Goal: Task Accomplishment & Management: Use online tool/utility

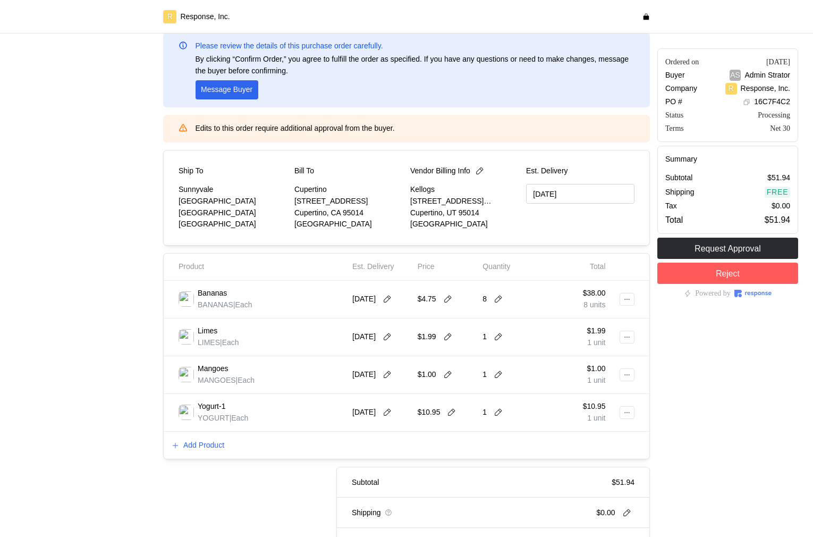
scroll to position [53, 0]
click at [396, 376] on button at bounding box center [388, 374] width 16 height 10
click at [412, 459] on button "8" at bounding box center [411, 459] width 20 height 20
type input "[DATE]"
click at [449, 374] on icon at bounding box center [447, 373] width 7 height 7
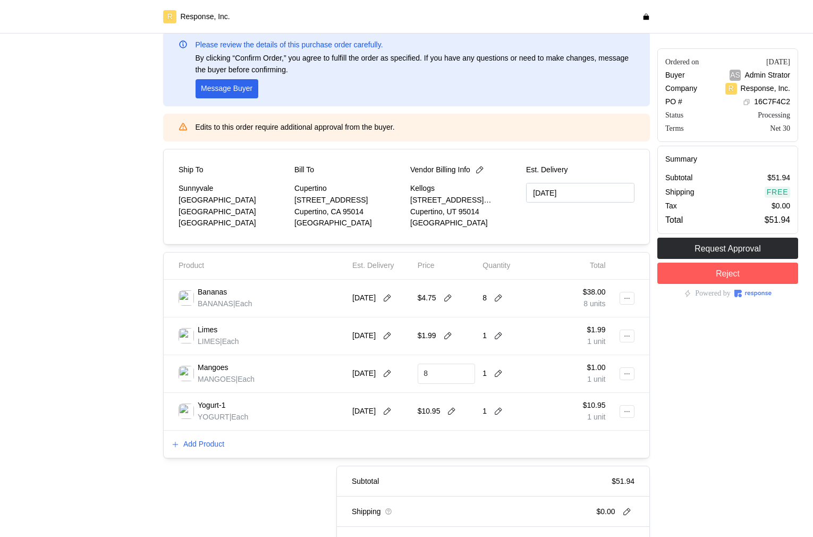
type input "8"
click at [499, 374] on icon at bounding box center [498, 373] width 7 height 7
click at [517, 435] on div "3 $24.00" at bounding box center [539, 438] width 96 height 12
click at [577, 190] on input "[DATE]" at bounding box center [580, 193] width 108 height 20
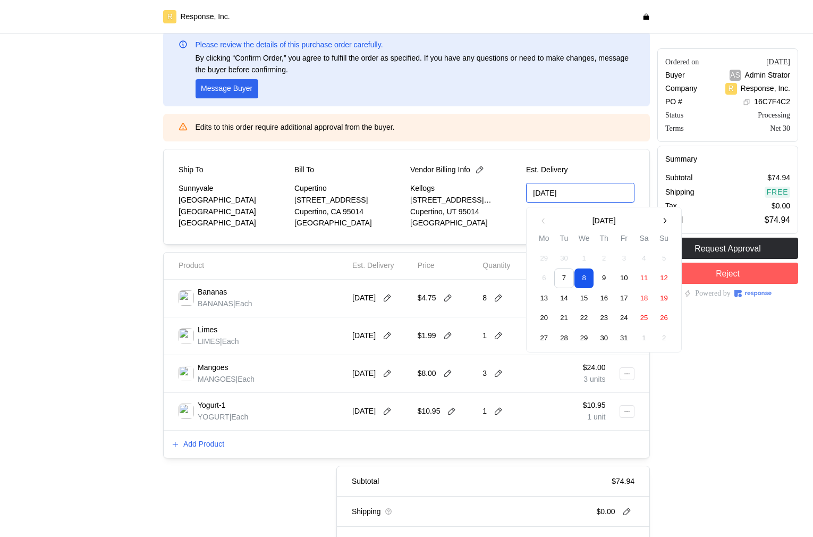
click at [606, 281] on button "9" at bounding box center [604, 278] width 20 height 20
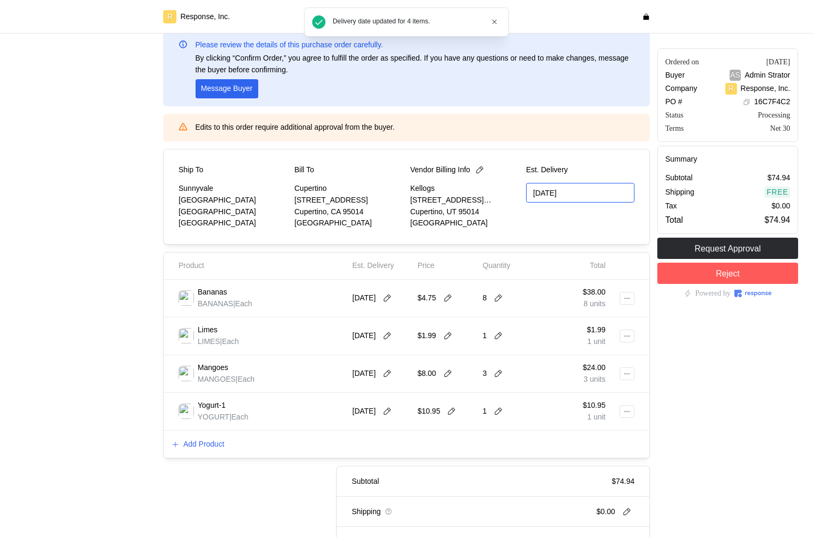
type input "[DATE]"
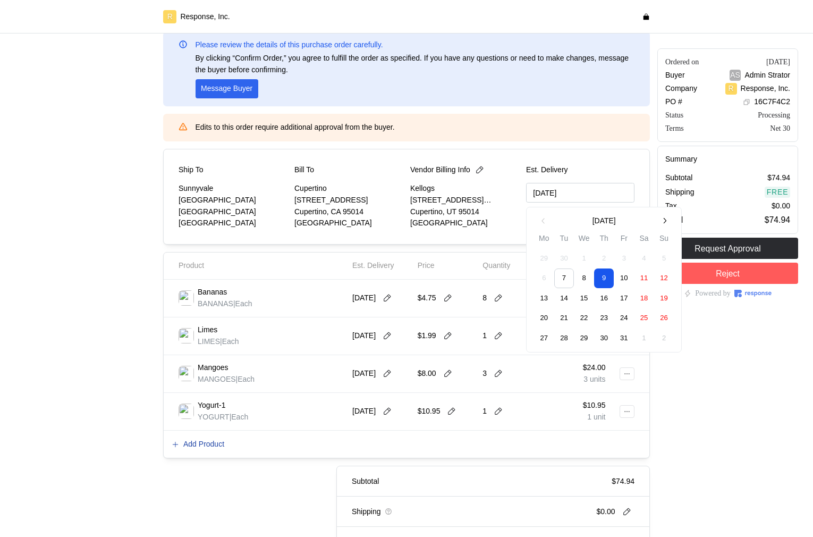
click at [212, 449] on p "Add Product" at bounding box center [203, 445] width 41 height 12
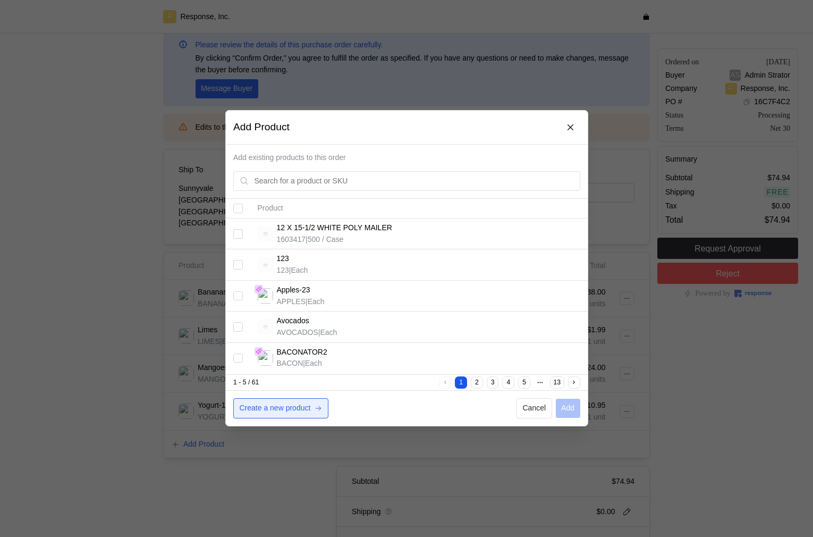
click at [303, 407] on p "Create a new product" at bounding box center [274, 409] width 71 height 12
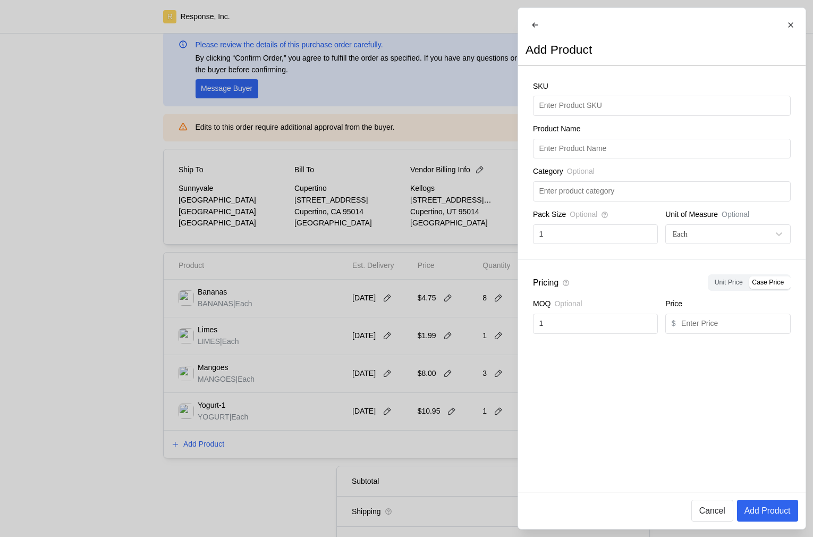
click at [408, 252] on div at bounding box center [406, 268] width 813 height 537
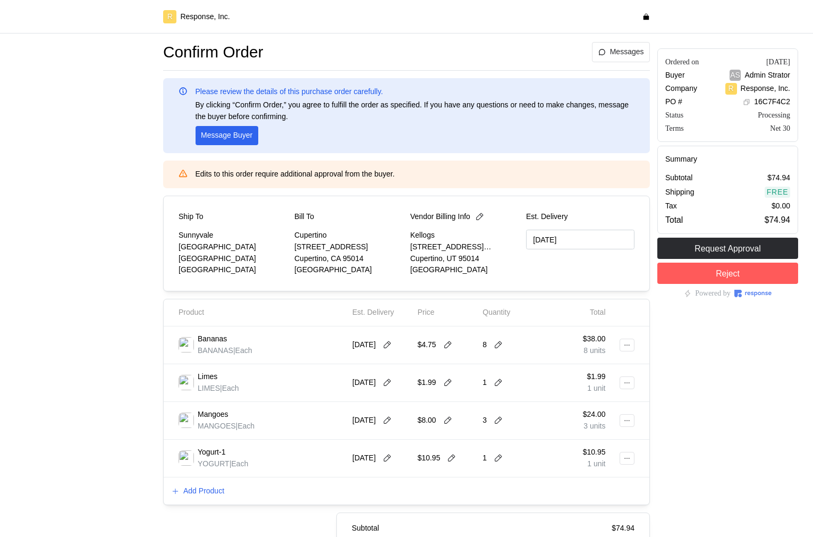
scroll to position [0, 0]
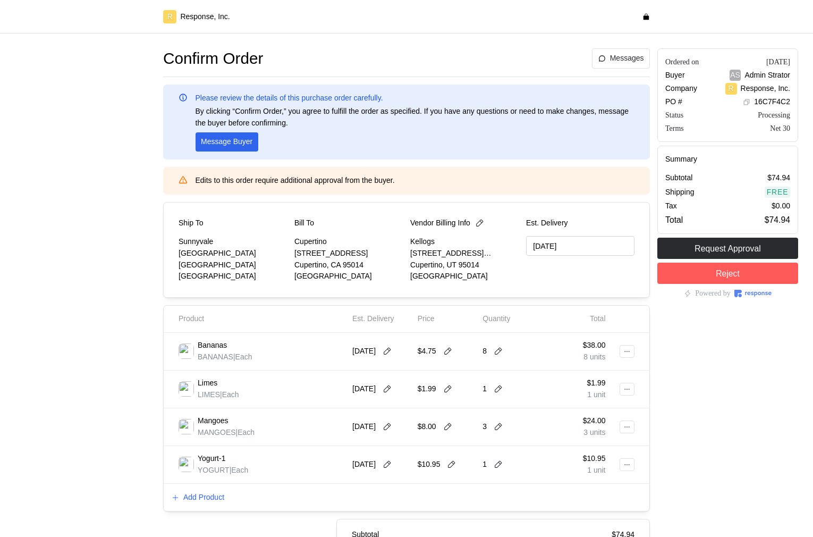
click at [785, 389] on div "Ordered on [DATE] Buyer AS Admin Strator Company R Response, Inc. PO # 16C7F4C2…" at bounding box center [728, 345] width 148 height 600
